Goal: Task Accomplishment & Management: Manage account settings

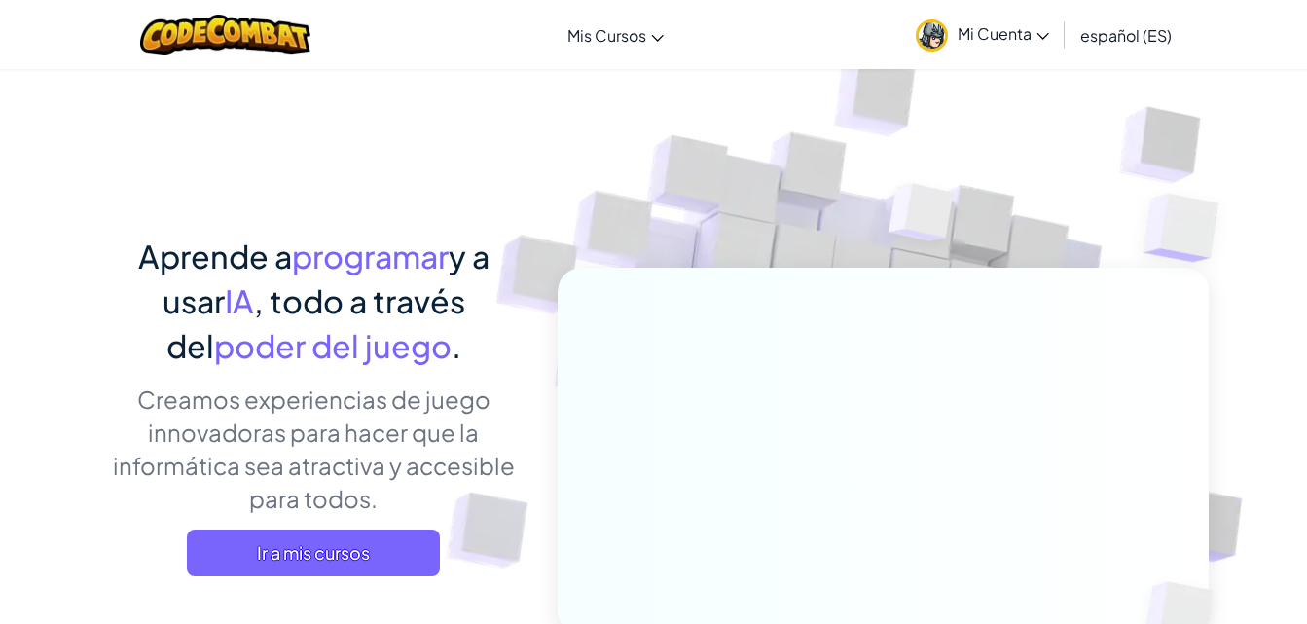
click at [1004, 34] on span "Mi Cuenta" at bounding box center [1002, 33] width 91 height 20
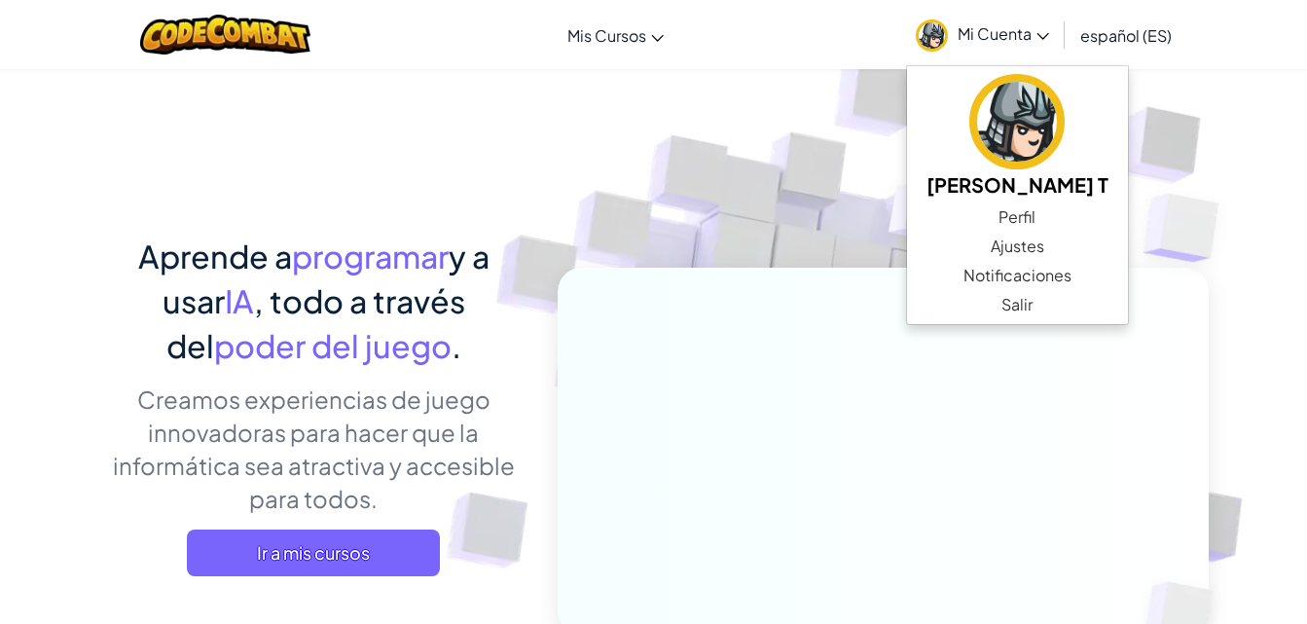
click at [1118, 207] on img at bounding box center [869, 428] width 1081 height 1081
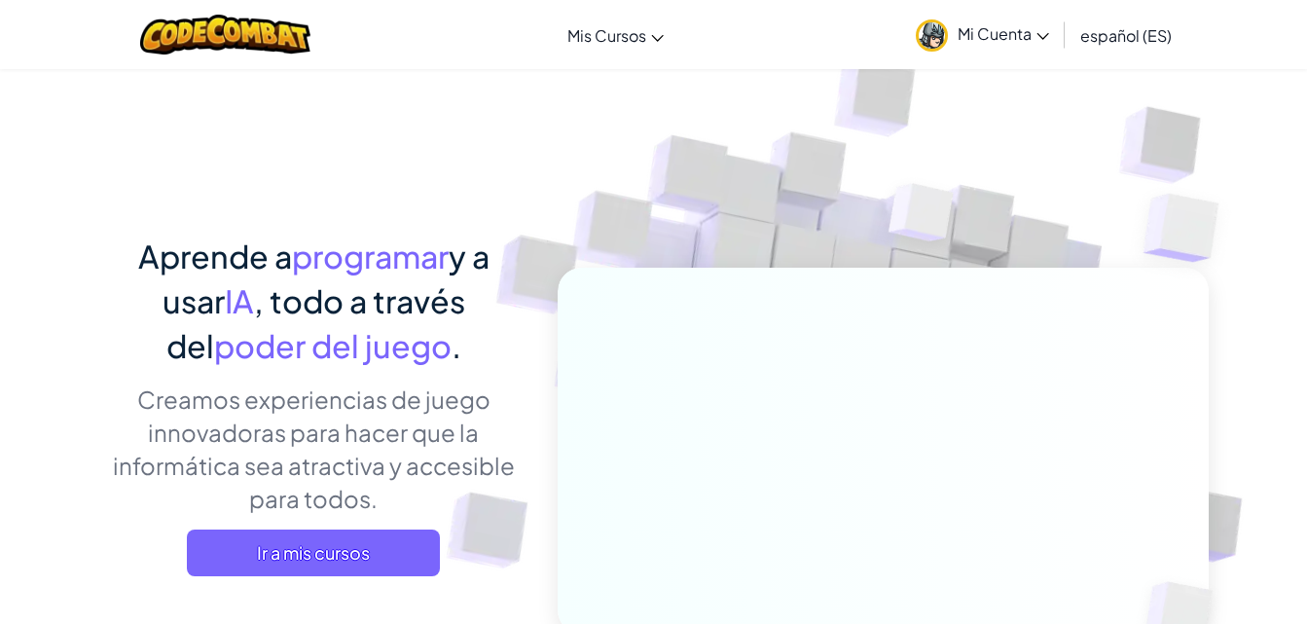
click at [1033, 38] on span "Mi Cuenta" at bounding box center [1002, 33] width 91 height 20
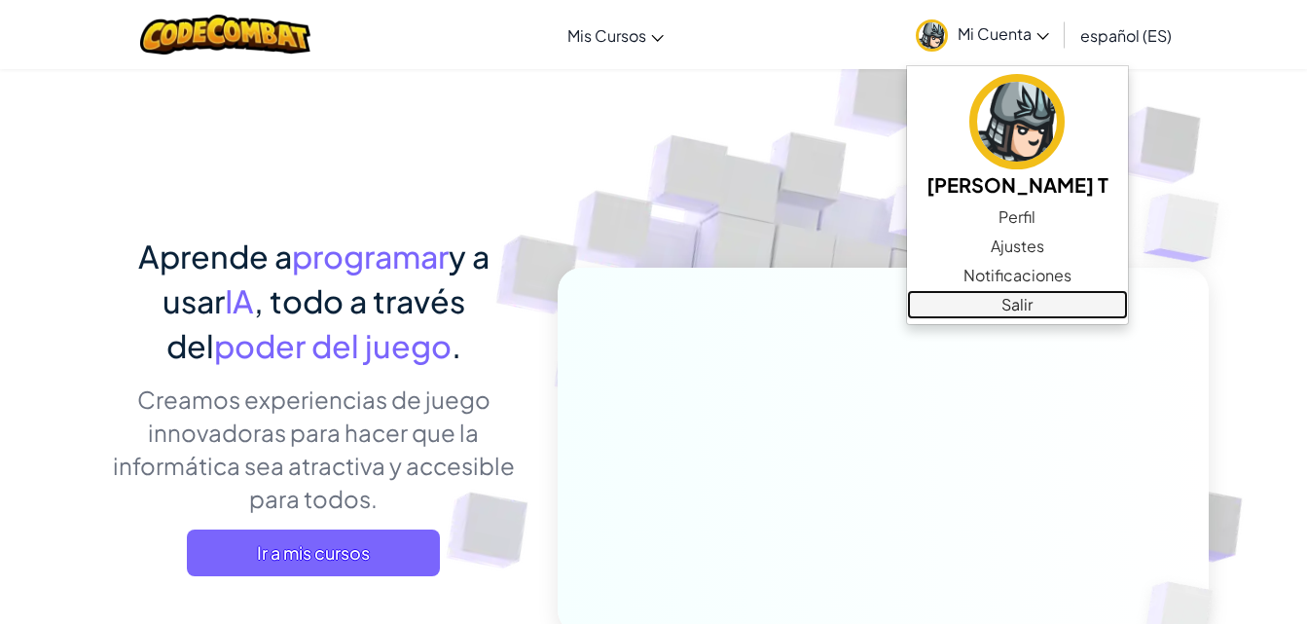
click at [982, 301] on link "Salir" at bounding box center [1017, 304] width 221 height 29
